Goal: Task Accomplishment & Management: Complete application form

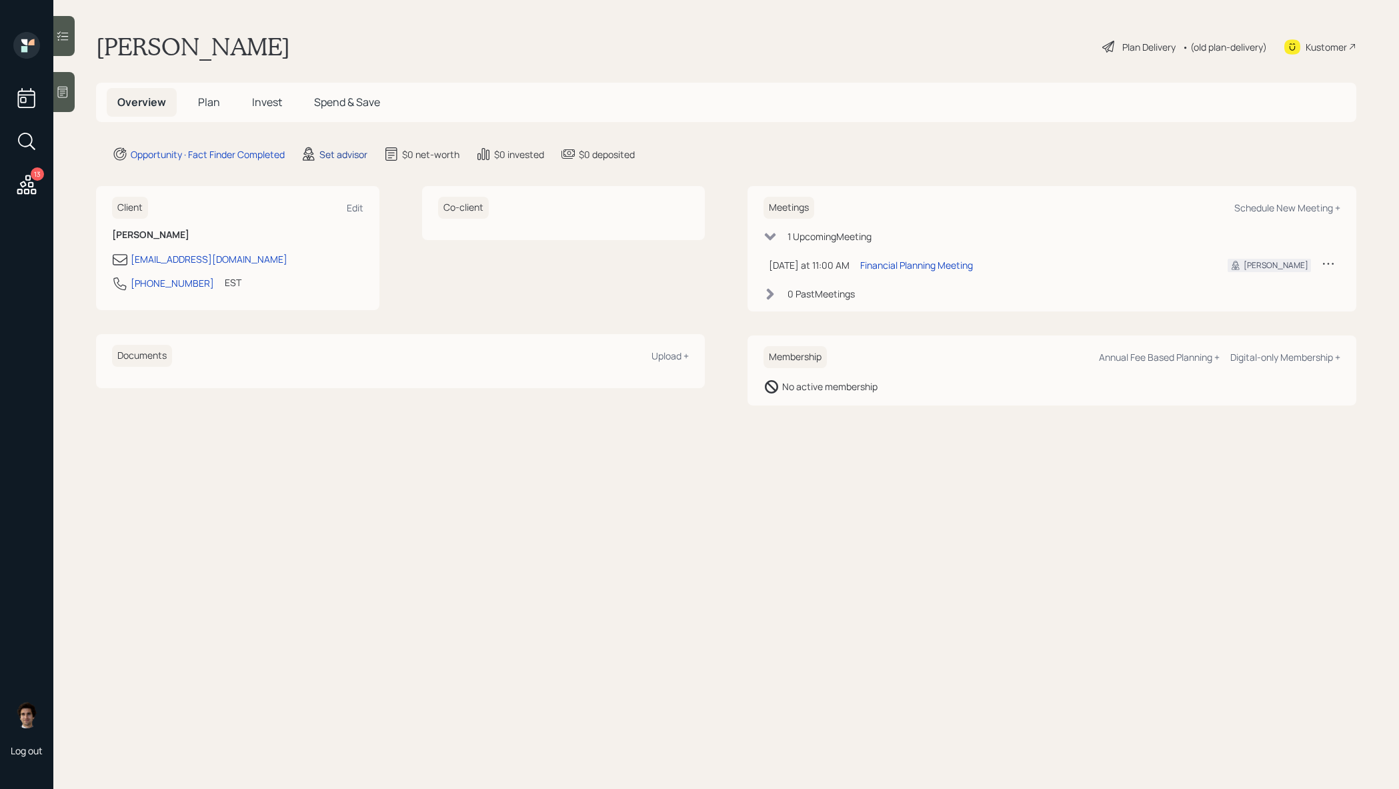
click at [363, 153] on div "Set advisor" at bounding box center [343, 154] width 48 height 14
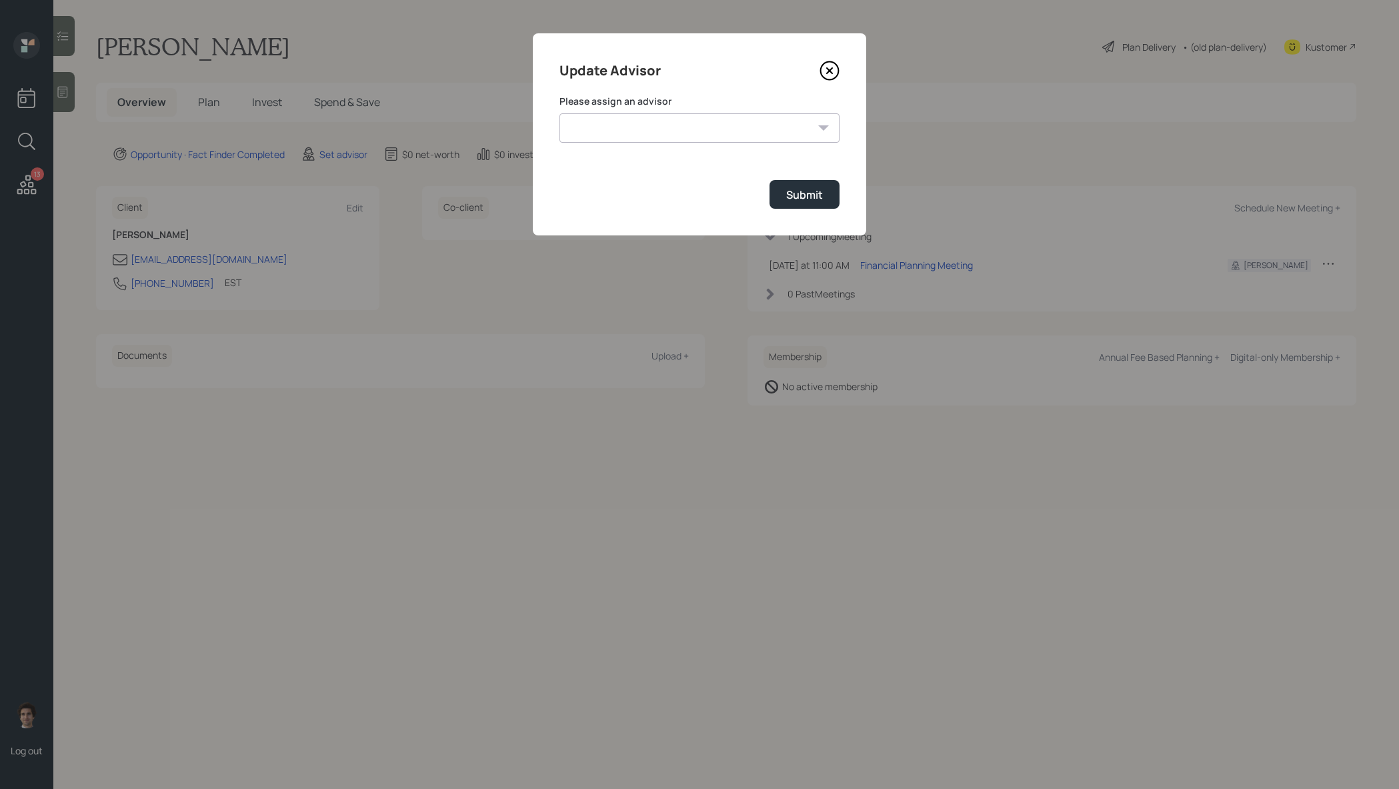
click at [547, 141] on div "Update Advisor Please assign an advisor James DiStasi Robby Grisanti Jonah Cole…" at bounding box center [699, 134] width 333 height 202
click at [595, 137] on select "James DiStasi Robby Grisanti Jonah Coleman Tyler End Treva Nostdahl Eric Schwar…" at bounding box center [699, 127] width 280 height 29
select select "59554aeb-d739-4552-90b9-0d27d70b4bf7"
click at [559, 113] on select "James DiStasi Robby Grisanti Jonah Coleman Tyler End Treva Nostdahl Eric Schwar…" at bounding box center [699, 127] width 280 height 29
click at [821, 169] on form "Please assign an advisor James DiStasi Robby Grisanti Jonah Coleman Tyler End T…" at bounding box center [699, 152] width 280 height 114
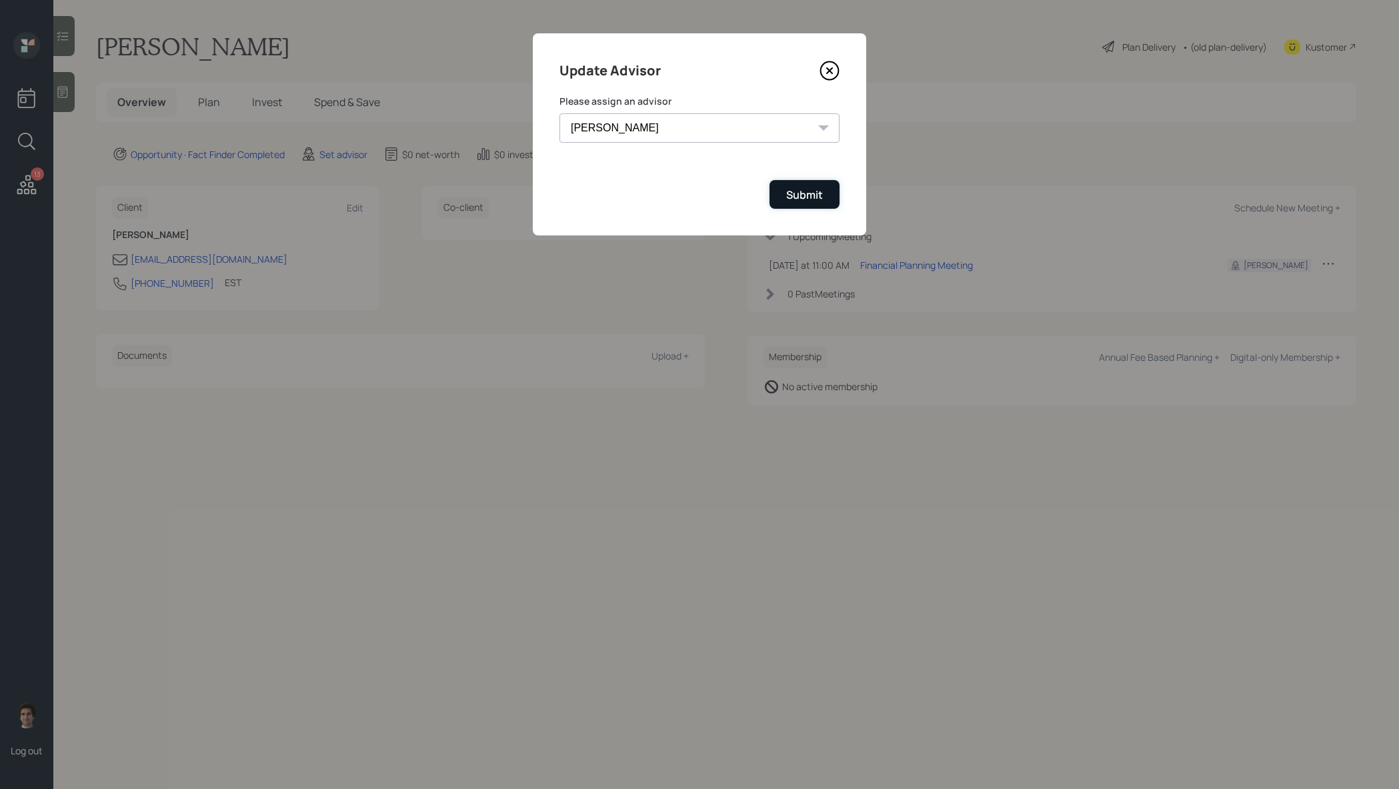
click at [816, 197] on div "Submit" at bounding box center [804, 194] width 37 height 15
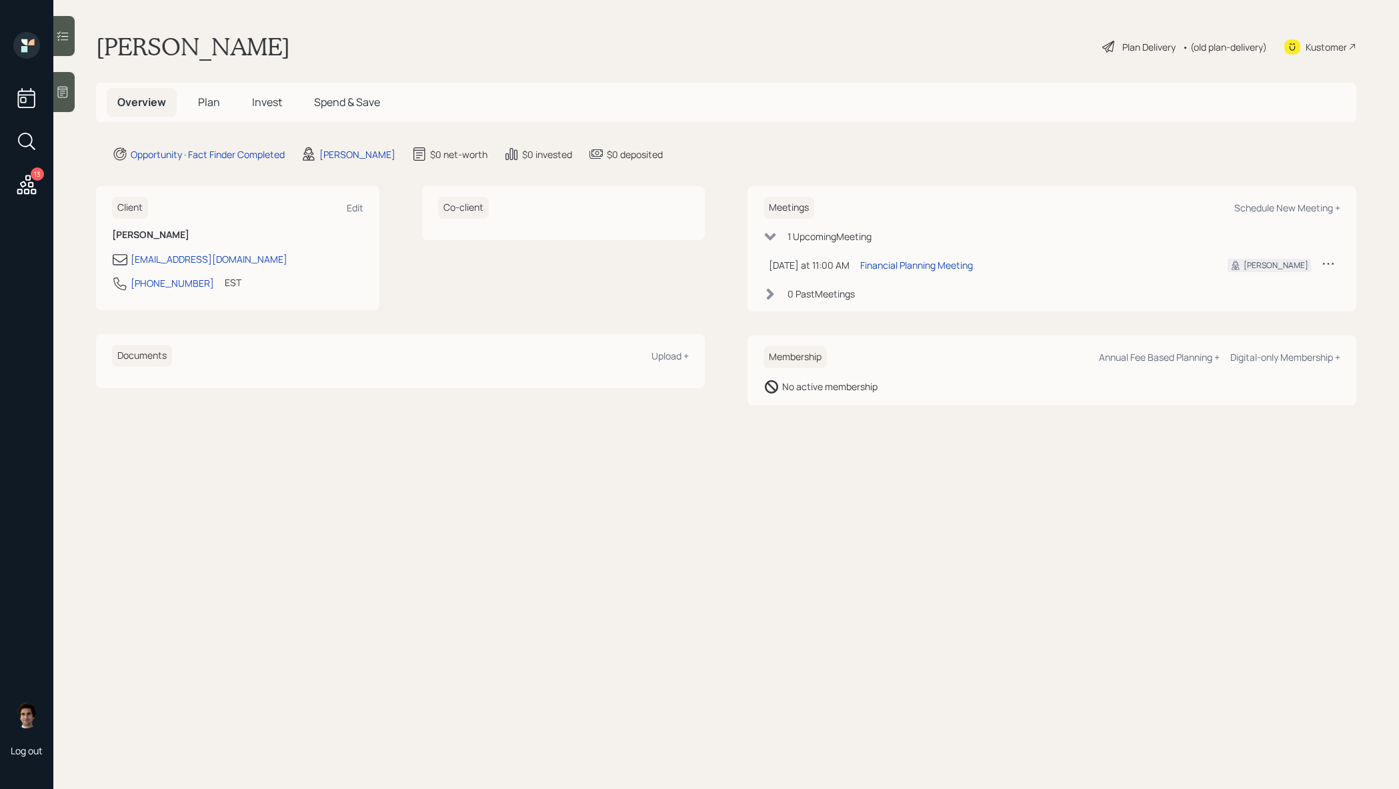
click at [31, 193] on icon at bounding box center [26, 184] width 19 height 19
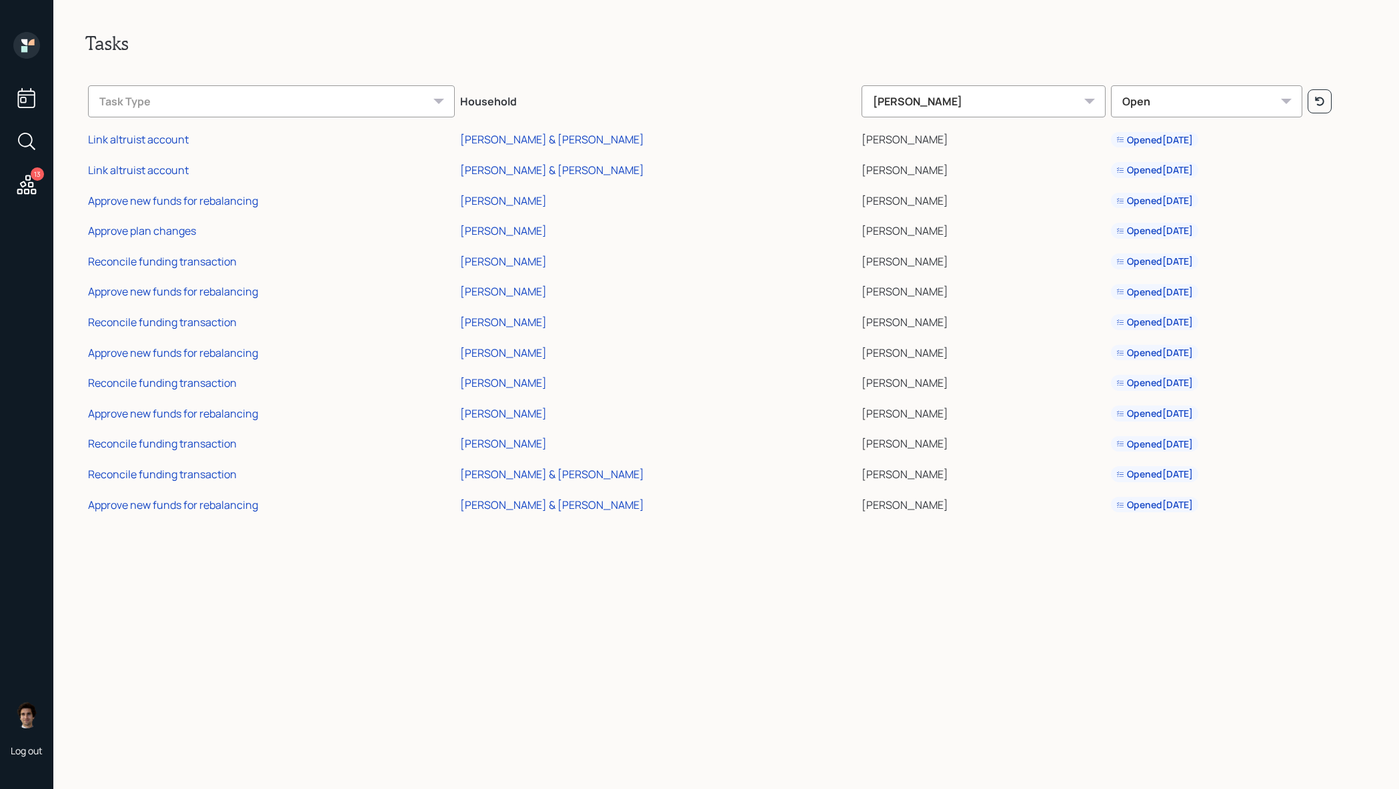
click at [33, 102] on icon at bounding box center [27, 98] width 24 height 24
click at [35, 184] on icon at bounding box center [27, 185] width 24 height 24
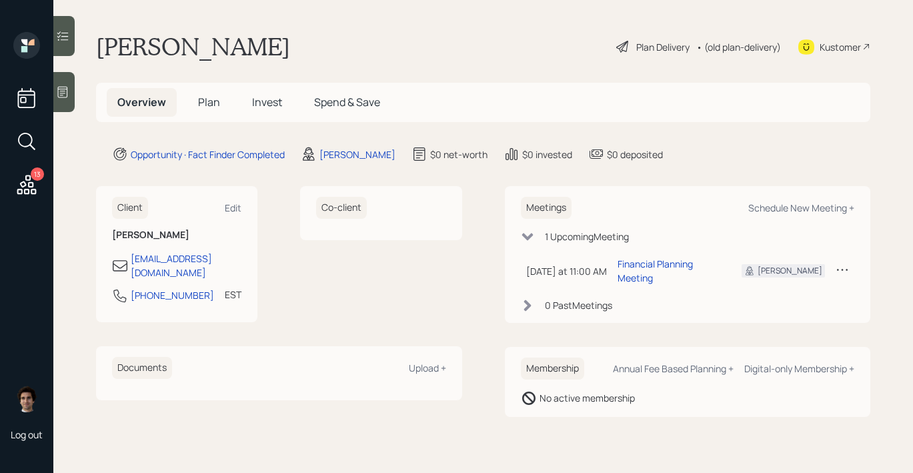
click at [671, 51] on div "Plan Delivery" at bounding box center [662, 47] width 53 height 14
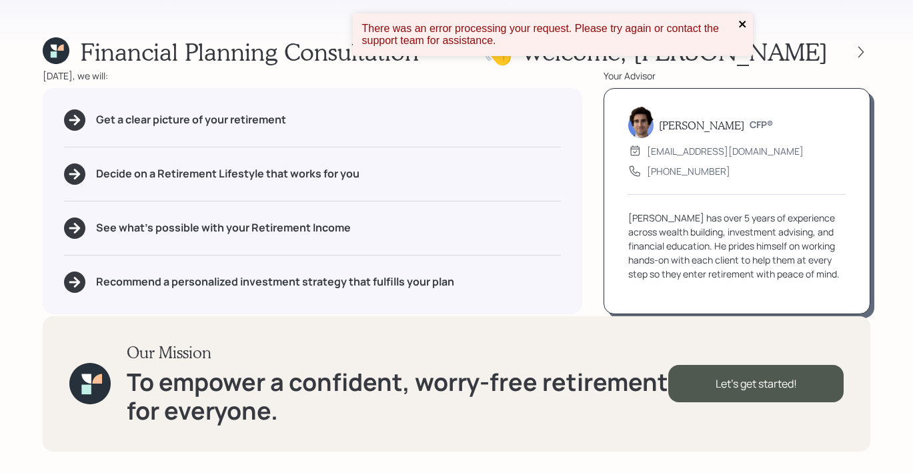
click at [738, 25] on icon "close" at bounding box center [742, 24] width 9 height 11
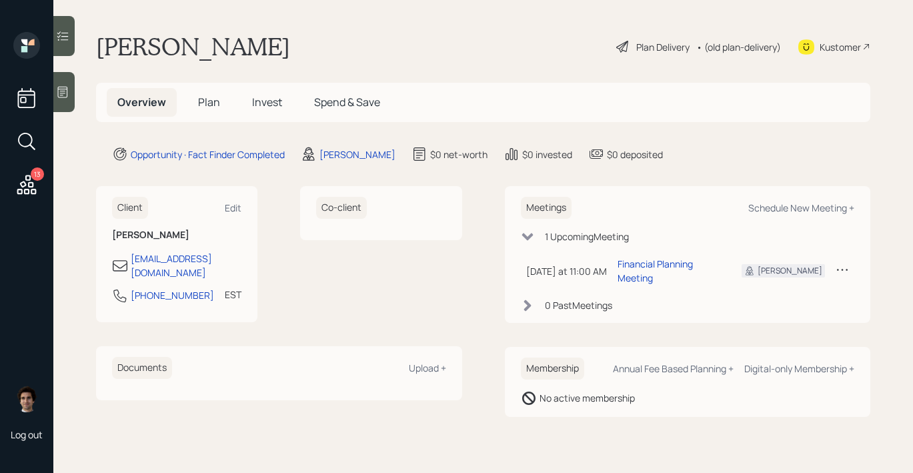
click at [851, 47] on div "Kustomer" at bounding box center [839, 47] width 41 height 14
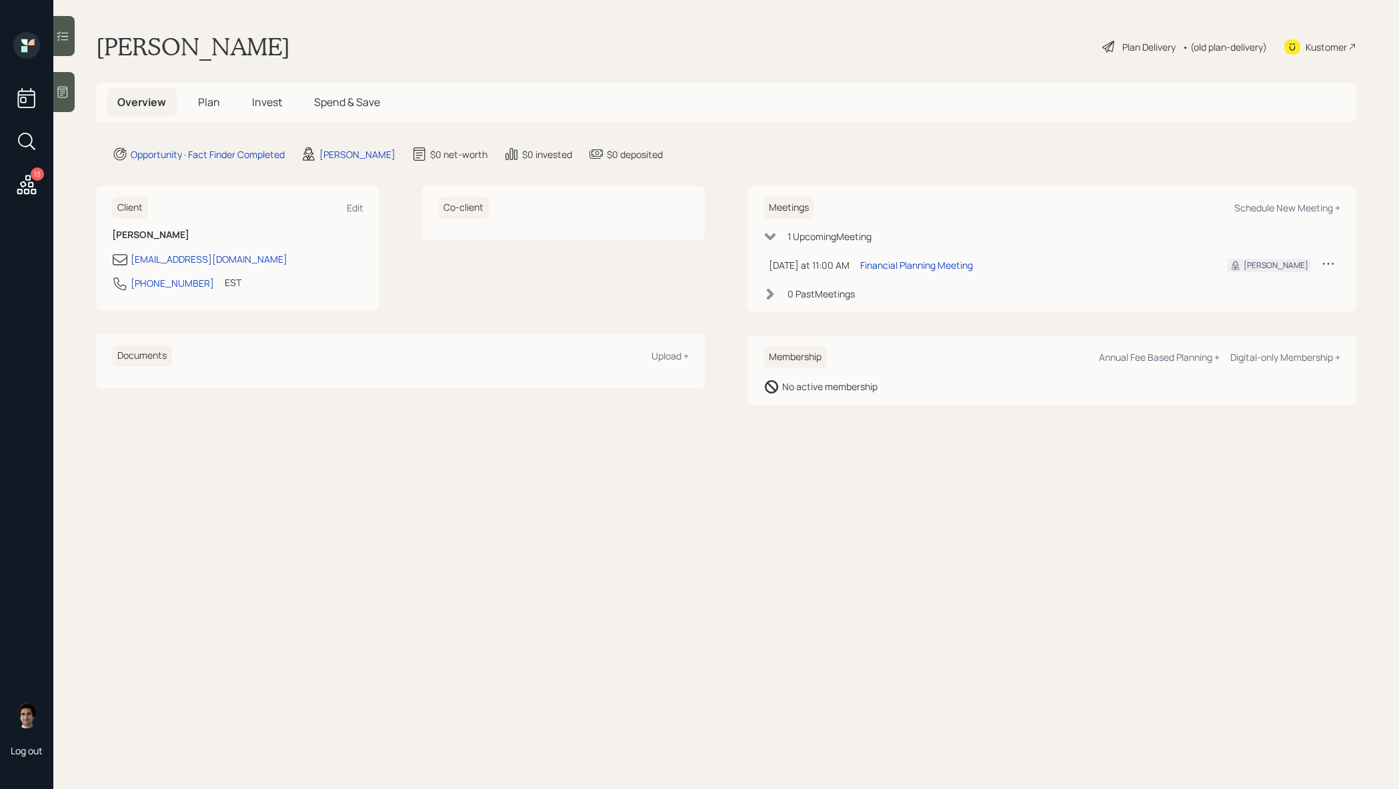
click at [65, 91] on icon at bounding box center [63, 92] width 10 height 11
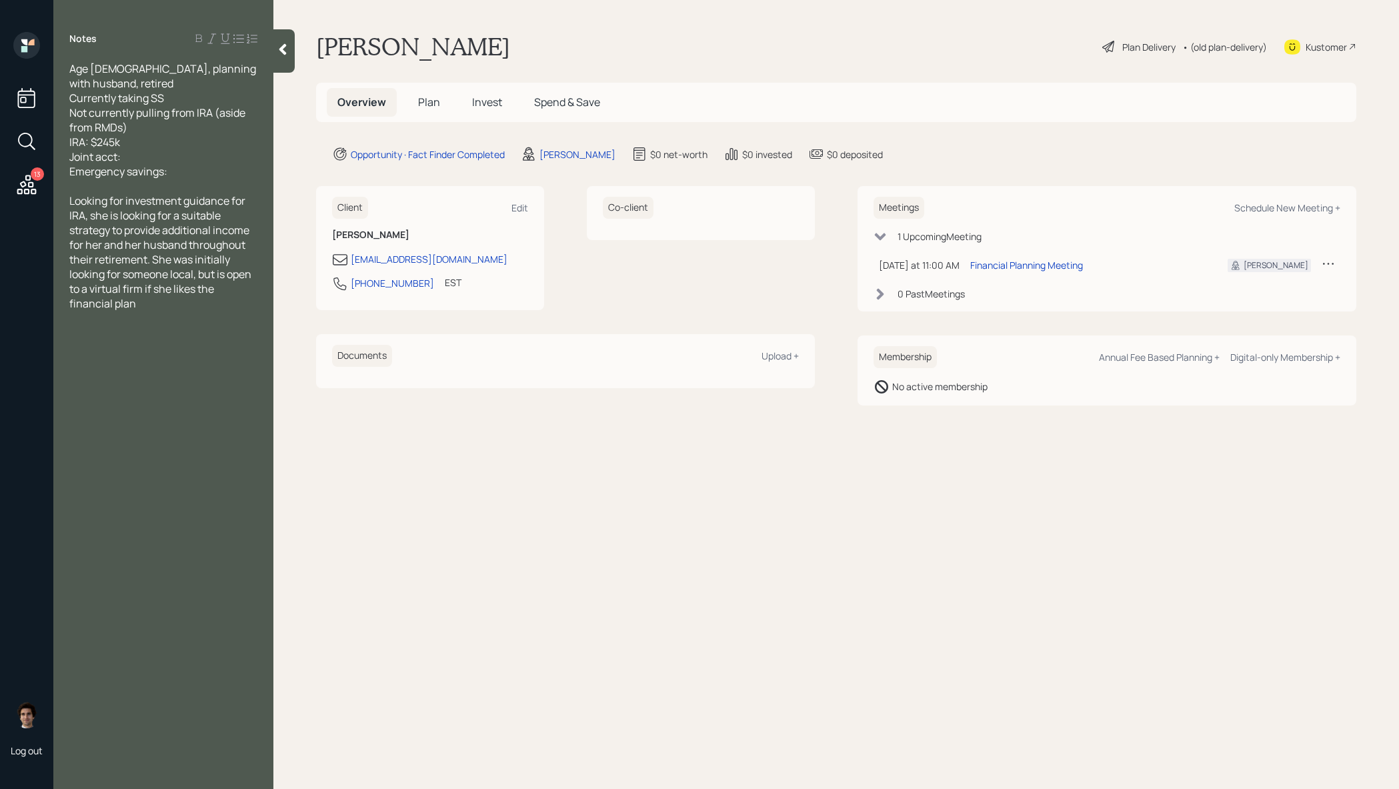
click at [1159, 53] on div "Plan Delivery" at bounding box center [1148, 47] width 53 height 14
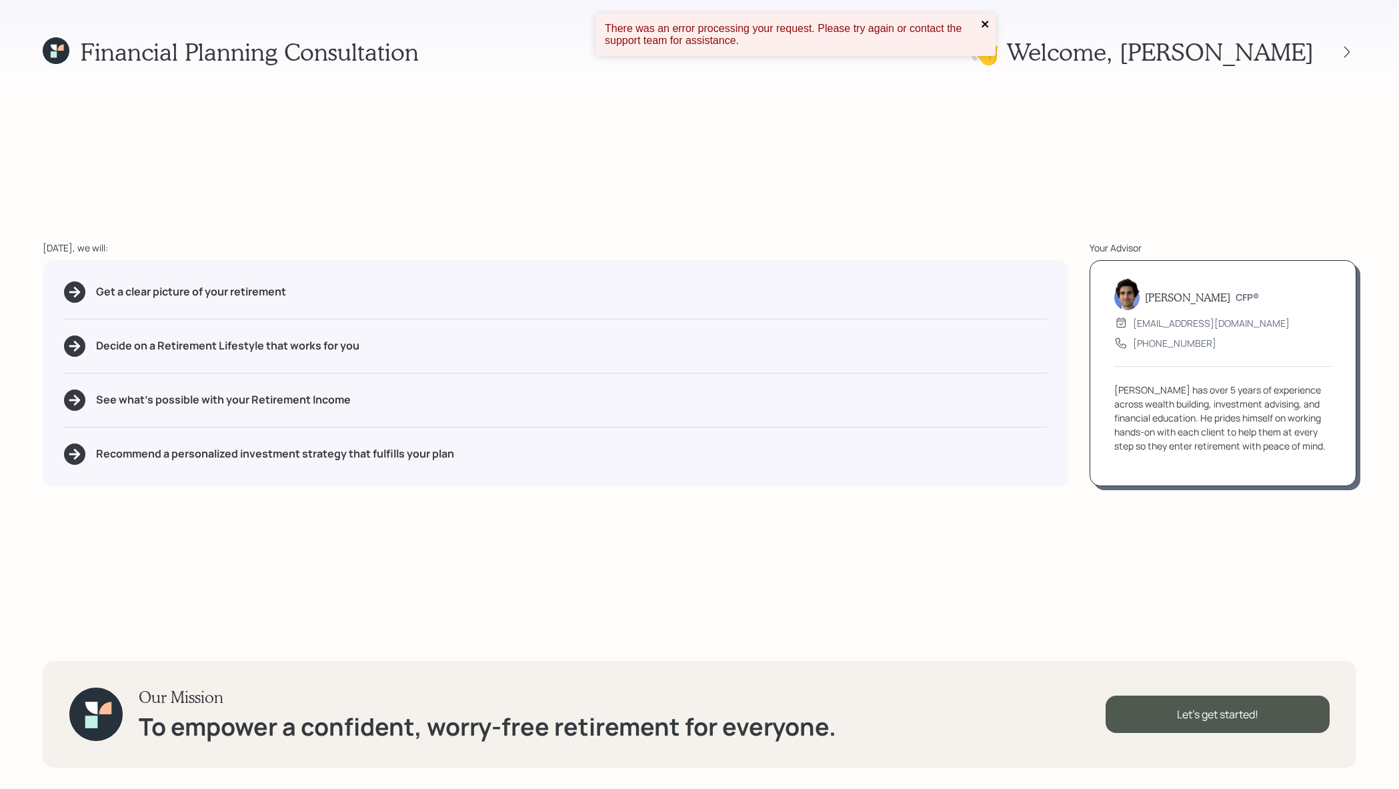
click at [983, 22] on icon "close" at bounding box center [984, 24] width 7 height 7
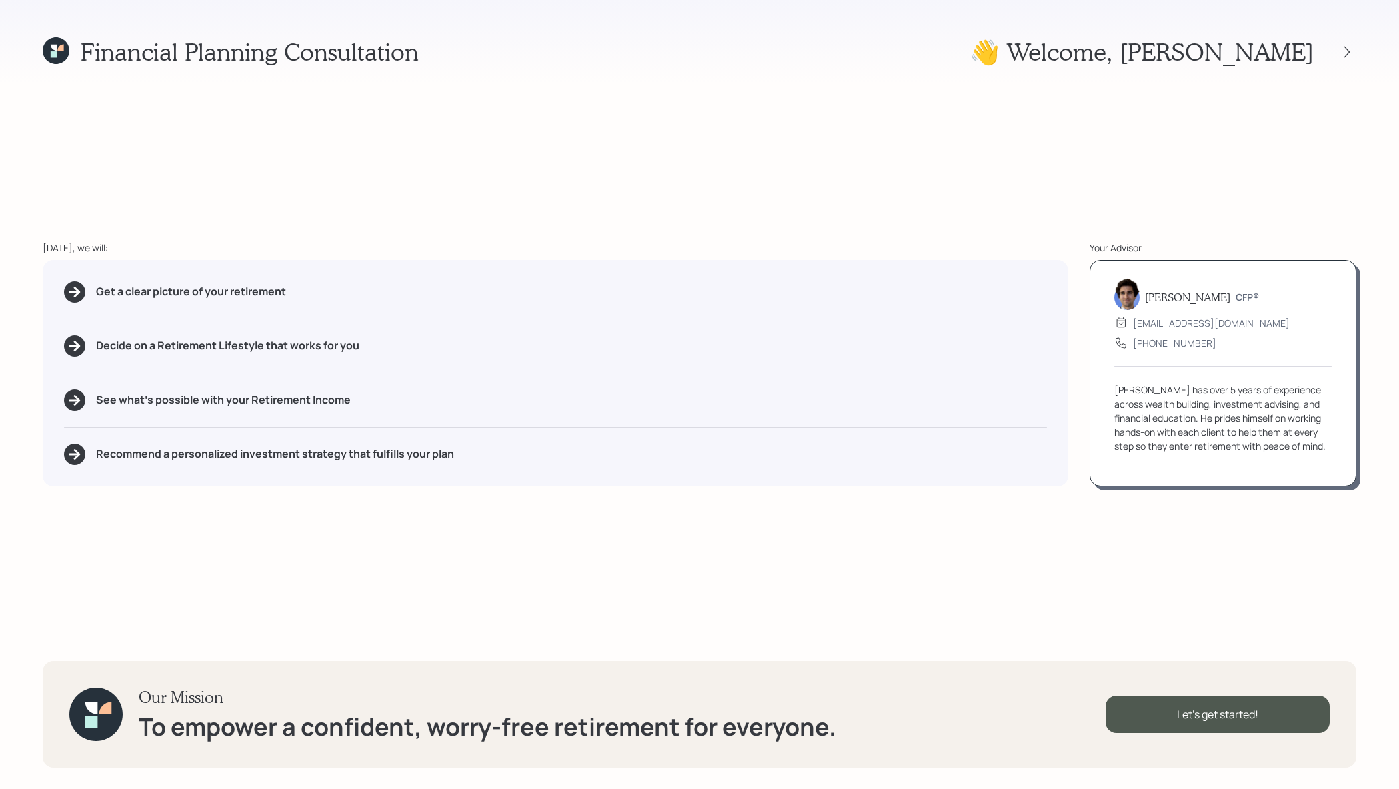
click at [237, 263] on div "Get a clear picture of your retirement Decide on a Retirement Lifestyle that wo…" at bounding box center [555, 373] width 1025 height 226
drag, startPoint x: 318, startPoint y: 288, endPoint x: 81, endPoint y: 300, distance: 237.0
click at [81, 300] on div "Get a clear picture of your retirement" at bounding box center [555, 291] width 983 height 21
click at [317, 347] on h5 "Decide on a Retirement Lifestyle that works for you" at bounding box center [227, 345] width 263 height 13
drag, startPoint x: 372, startPoint y: 349, endPoint x: 59, endPoint y: 343, distance: 313.4
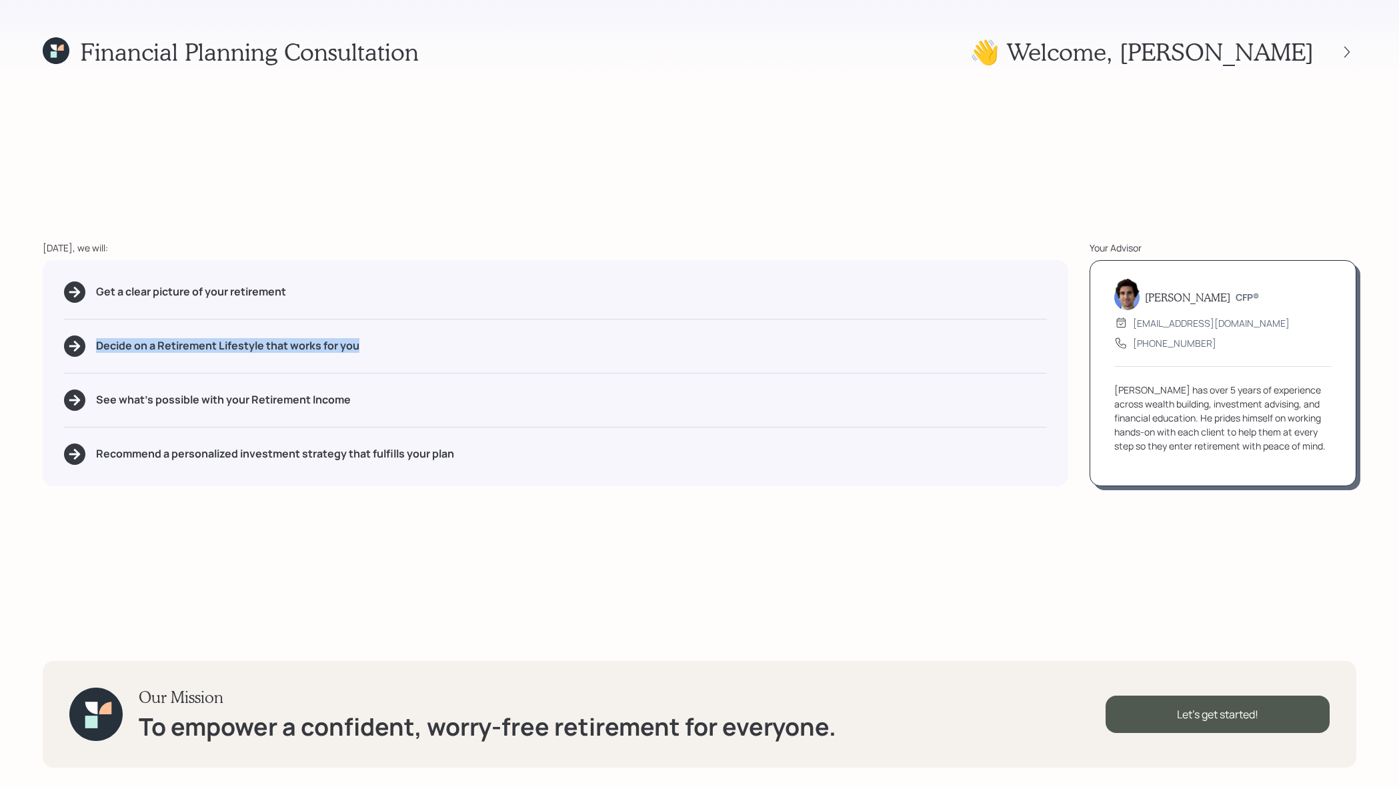
click at [59, 343] on div "Get a clear picture of your retirement Decide on a Retirement Lifestyle that wo…" at bounding box center [555, 373] width 1025 height 226
click at [379, 410] on div "See what's possible with your Retirement Income" at bounding box center [555, 399] width 983 height 21
drag, startPoint x: 369, startPoint y: 409, endPoint x: 250, endPoint y: 404, distance: 119.5
click at [250, 404] on div "See what's possible with your Retirement Income" at bounding box center [555, 399] width 983 height 21
click at [331, 437] on div "Get a clear picture of your retirement Decide on a Retirement Lifestyle that wo…" at bounding box center [555, 373] width 1025 height 226
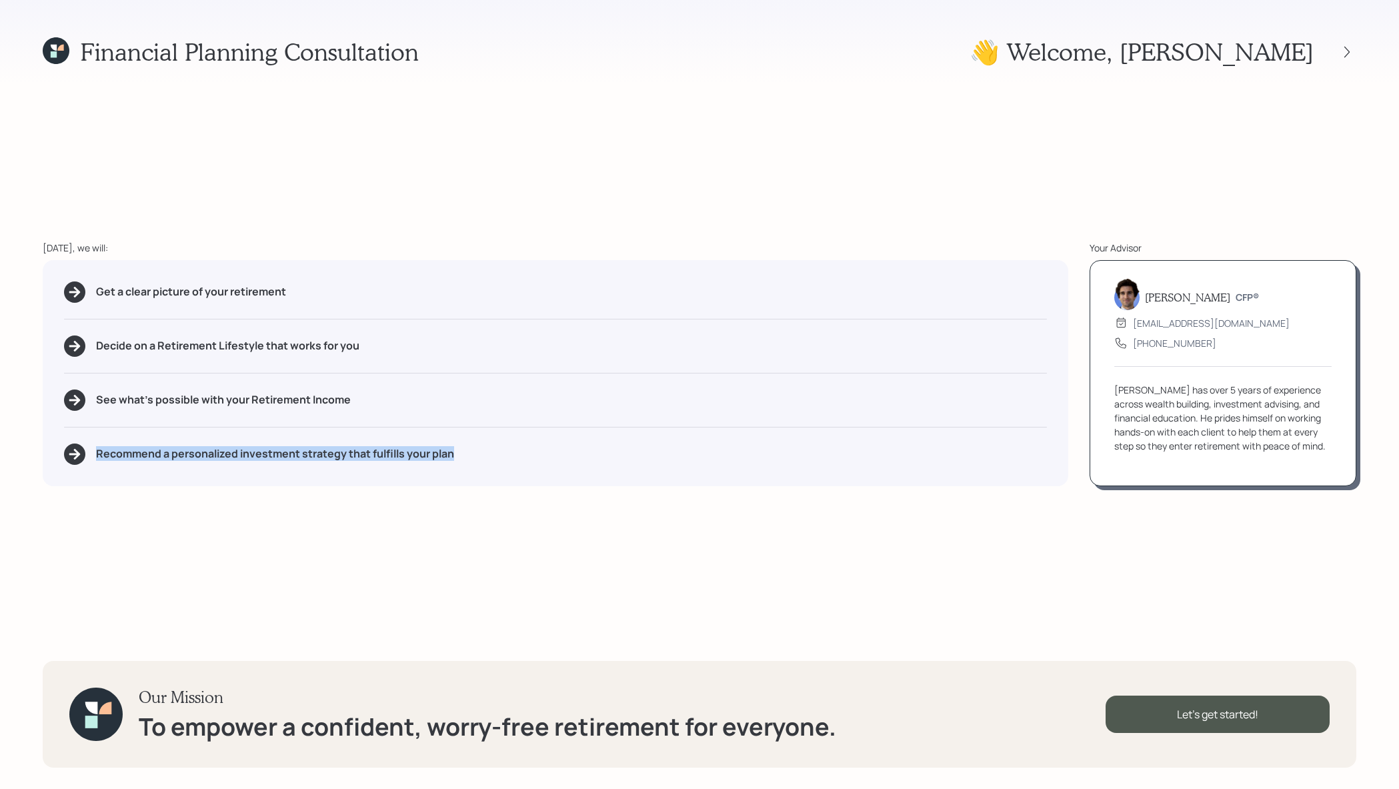
drag, startPoint x: 476, startPoint y: 470, endPoint x: 97, endPoint y: 456, distance: 379.6
click at [97, 456] on div "Get a clear picture of your retirement Decide on a Retirement Lifestyle that wo…" at bounding box center [555, 373] width 1025 height 226
click at [1261, 585] on div "Financial Planning Consultation 👋 Welcome , Karen Today, we will: Get a clear p…" at bounding box center [699, 394] width 1399 height 789
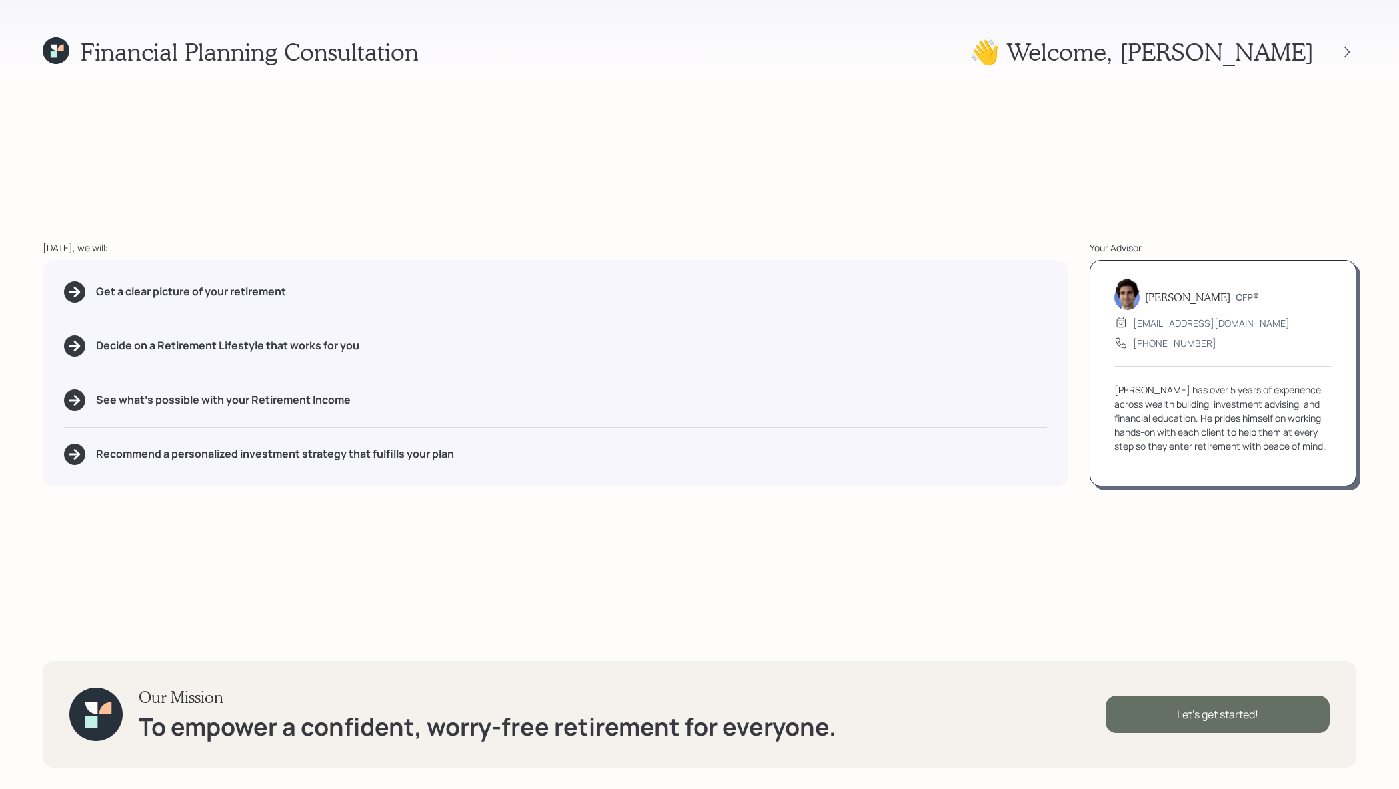
click at [1201, 721] on div "Let's get started!" at bounding box center [1217, 713] width 224 height 37
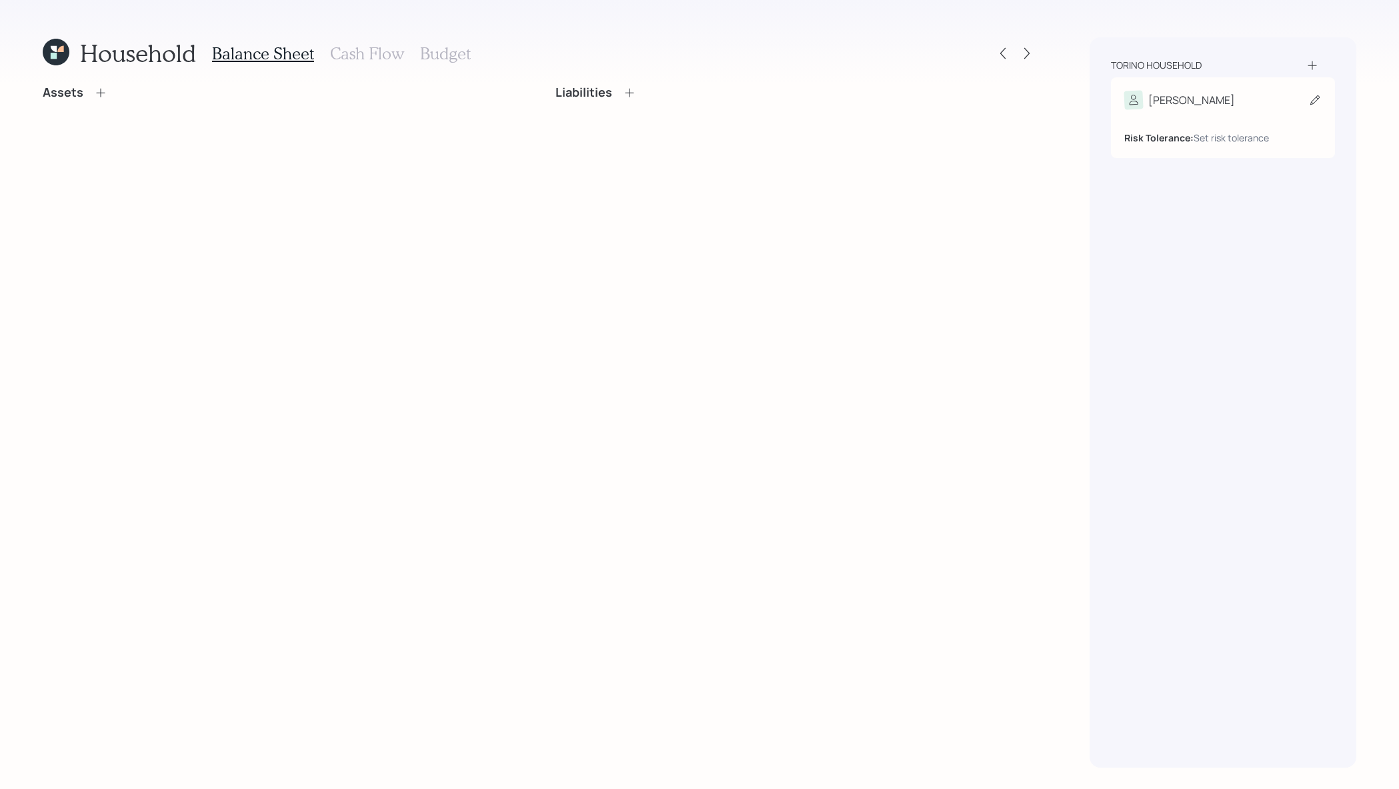
click at [1222, 81] on div "Karen Risk Tolerance: Set risk tolerance" at bounding box center [1223, 117] width 224 height 81
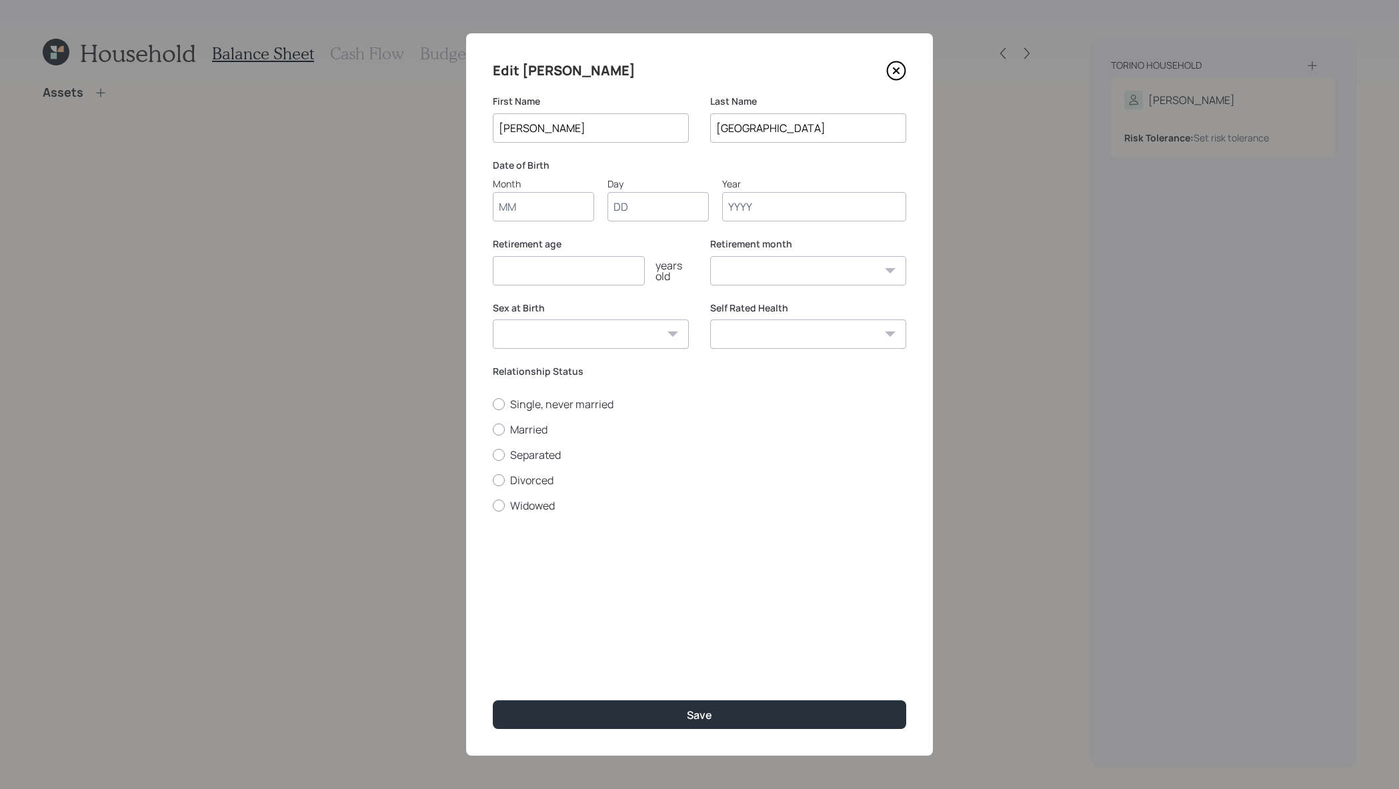
click at [551, 218] on input "Month" at bounding box center [543, 206] width 101 height 29
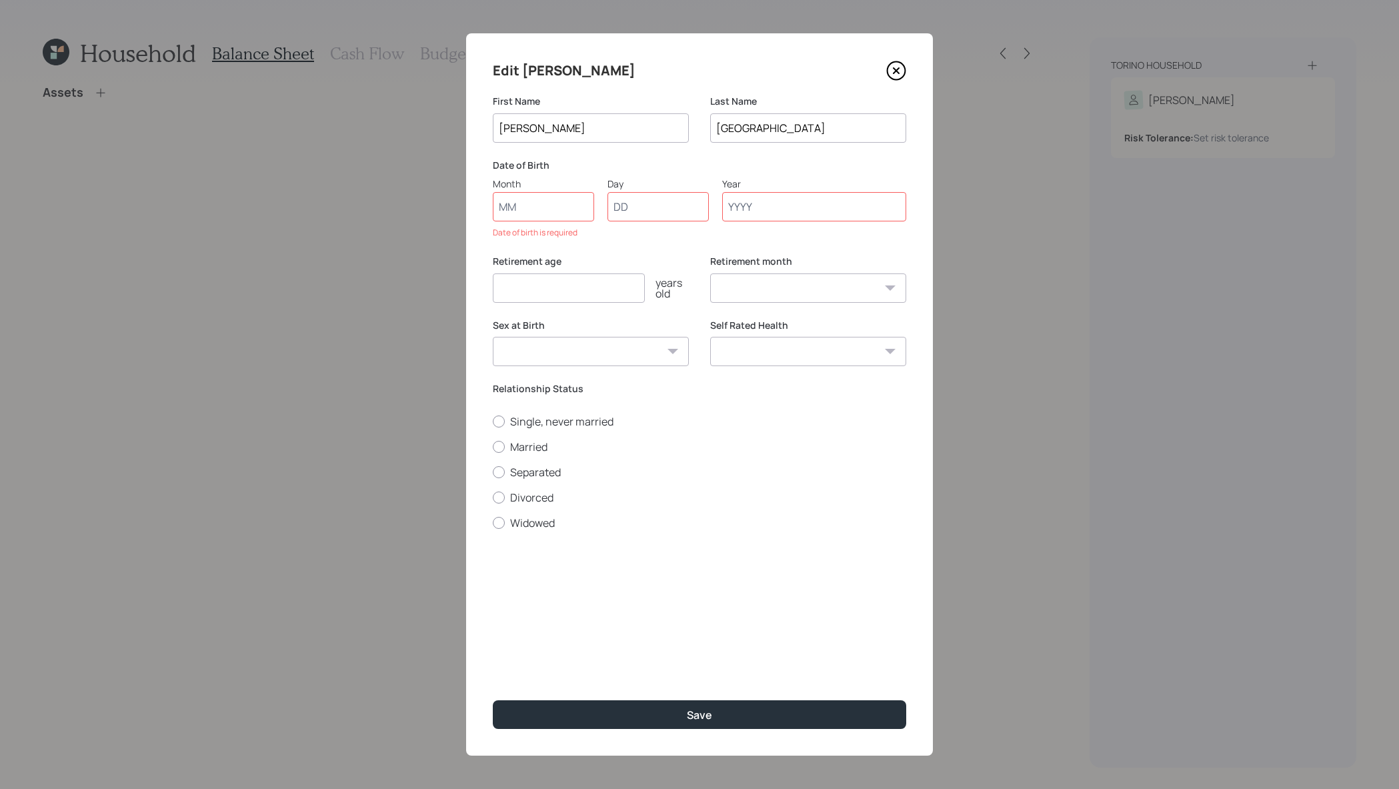
click at [893, 73] on icon at bounding box center [895, 70] width 5 height 5
